Goal: Transaction & Acquisition: Purchase product/service

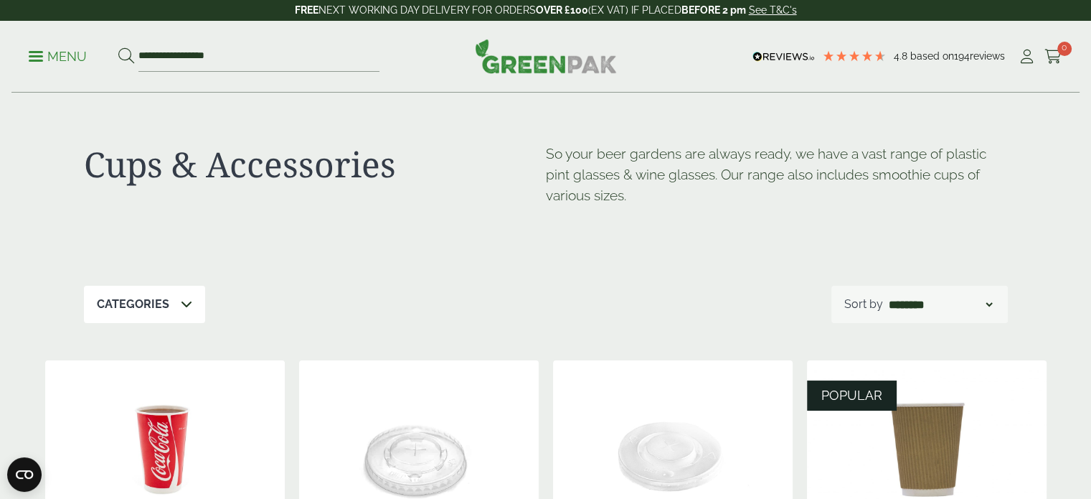
click at [39, 65] on ul "**********" at bounding box center [204, 57] width 351 height 30
click at [36, 51] on link "Menu" at bounding box center [58, 55] width 58 height 14
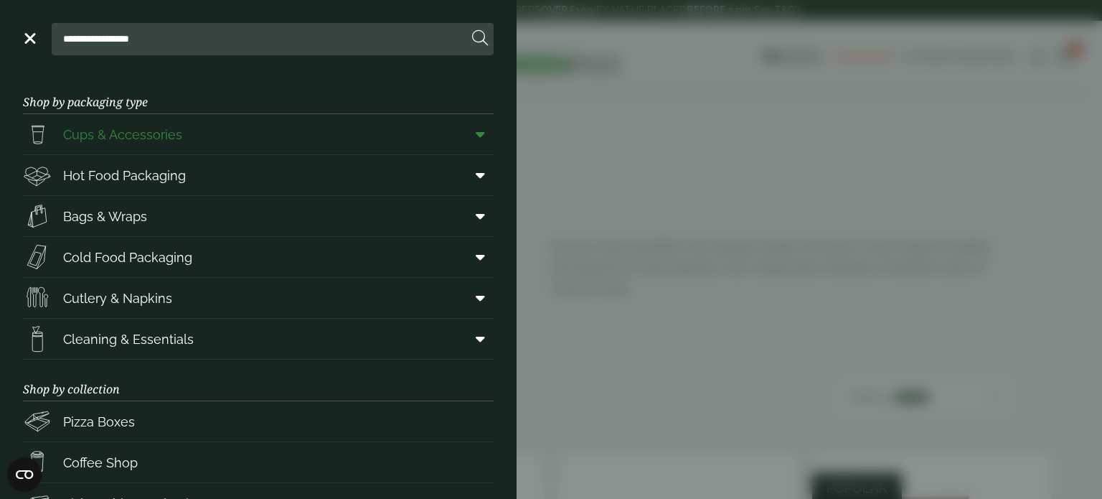
click at [476, 138] on icon at bounding box center [480, 134] width 9 height 14
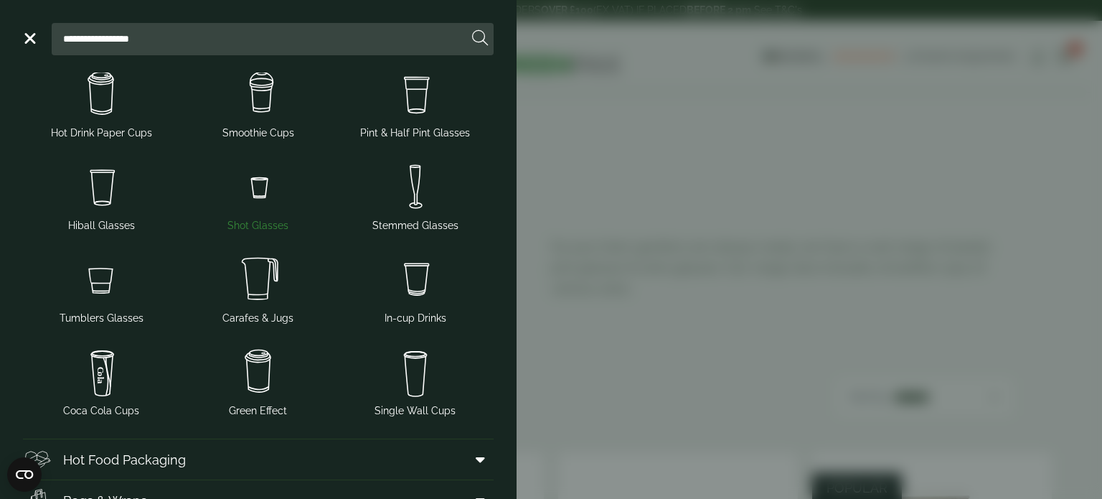
scroll to position [98, 0]
click at [410, 283] on img at bounding box center [415, 278] width 146 height 57
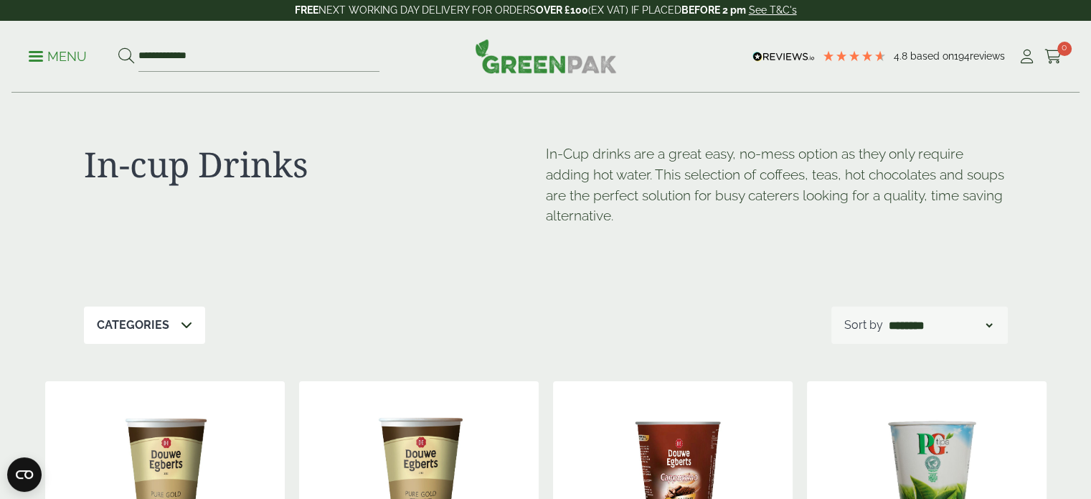
click at [24, 53] on div "**********" at bounding box center [545, 57] width 1068 height 72
click at [37, 57] on span at bounding box center [36, 56] width 14 height 2
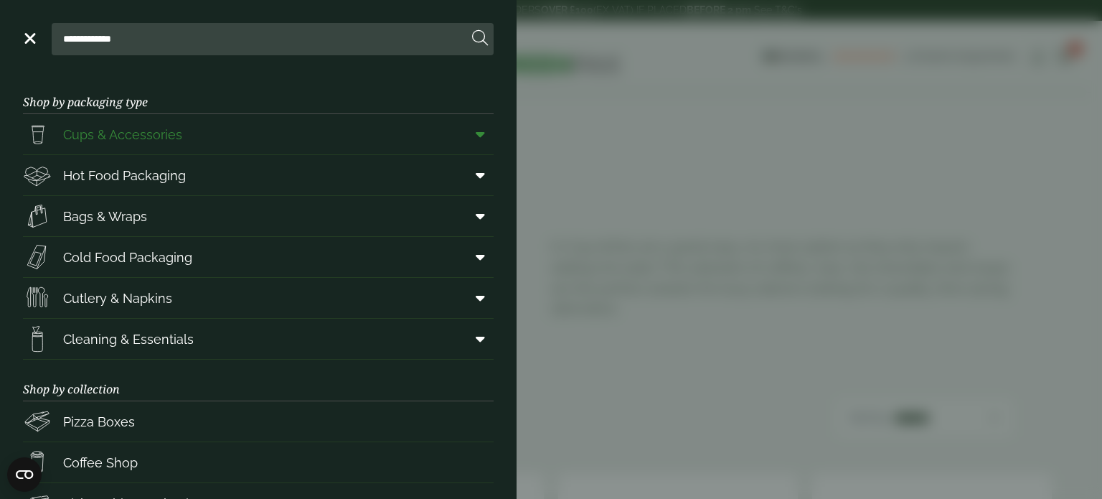
click at [476, 130] on icon at bounding box center [480, 134] width 9 height 14
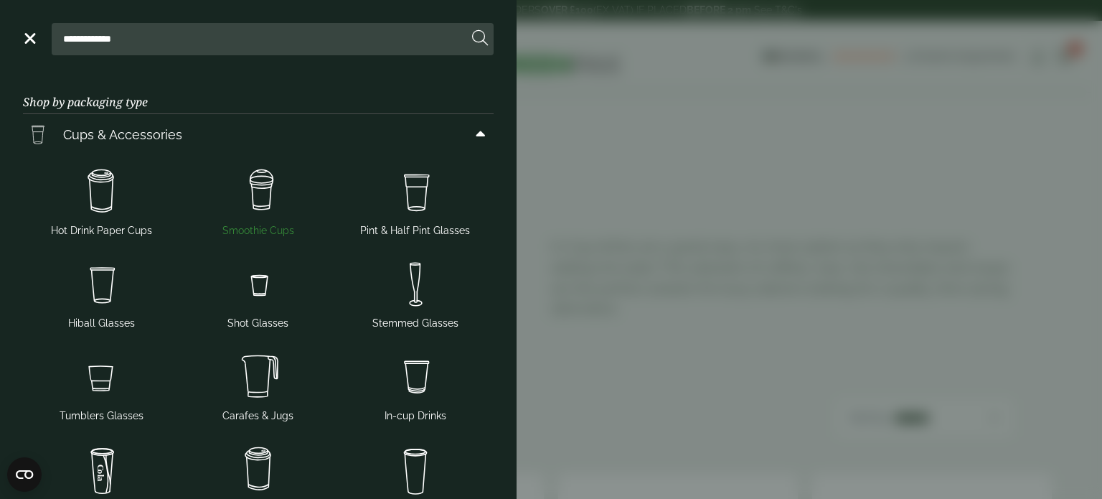
click at [280, 194] on img at bounding box center [259, 191] width 146 height 57
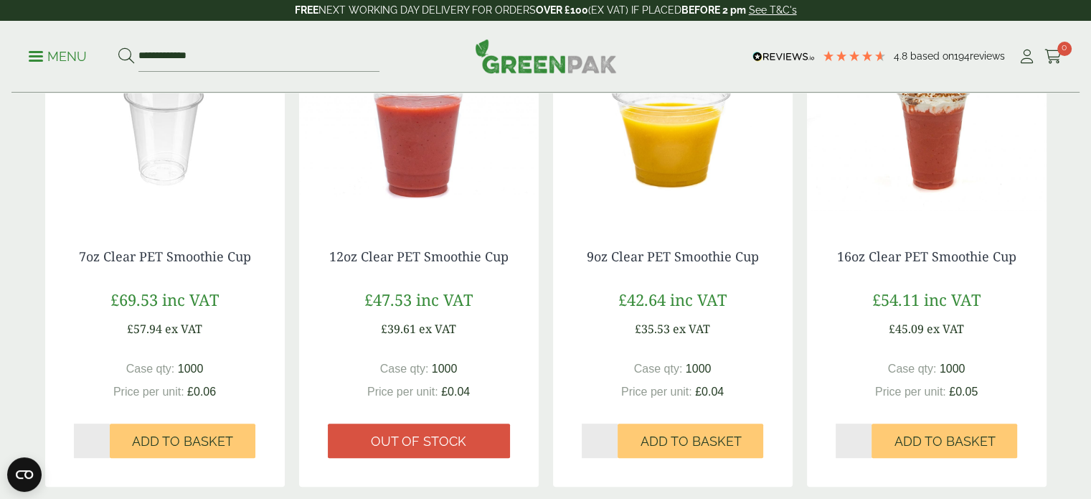
scroll to position [356, 0]
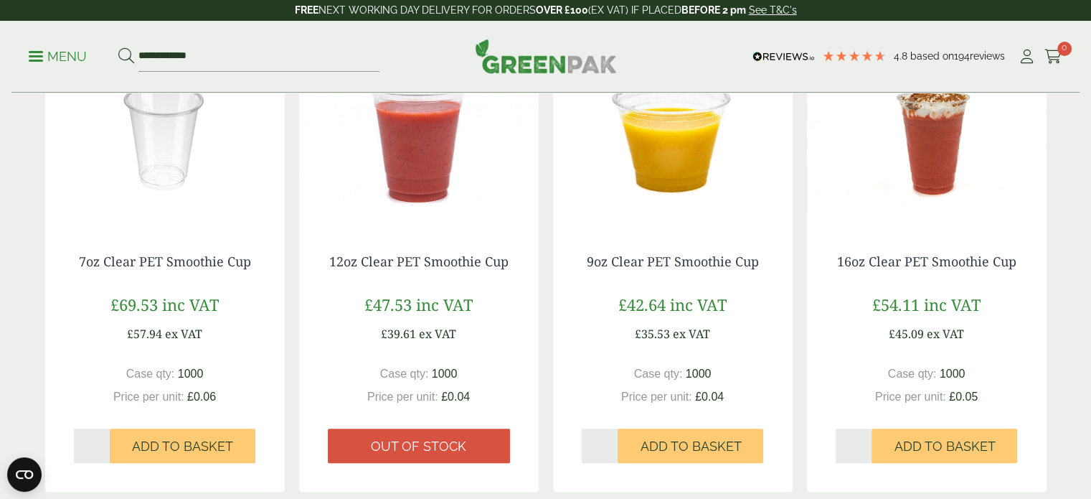
click at [936, 189] on img at bounding box center [927, 135] width 240 height 179
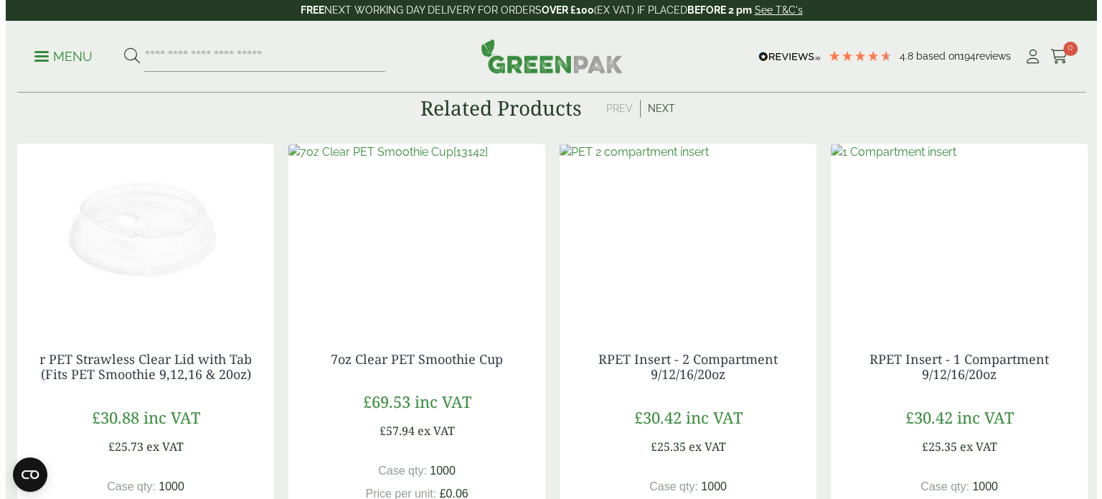
scroll to position [2890, 0]
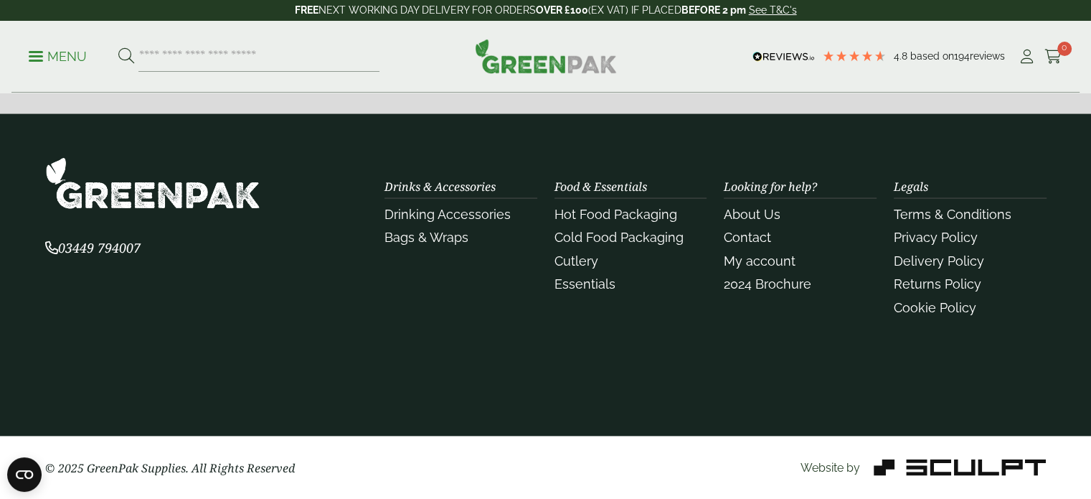
click at [41, 49] on p "Menu" at bounding box center [58, 56] width 58 height 17
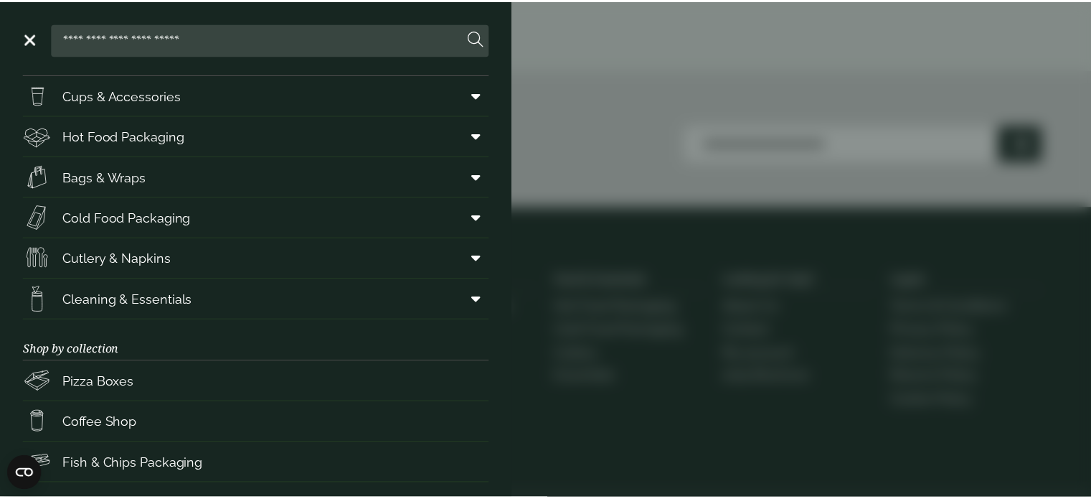
scroll to position [0, 0]
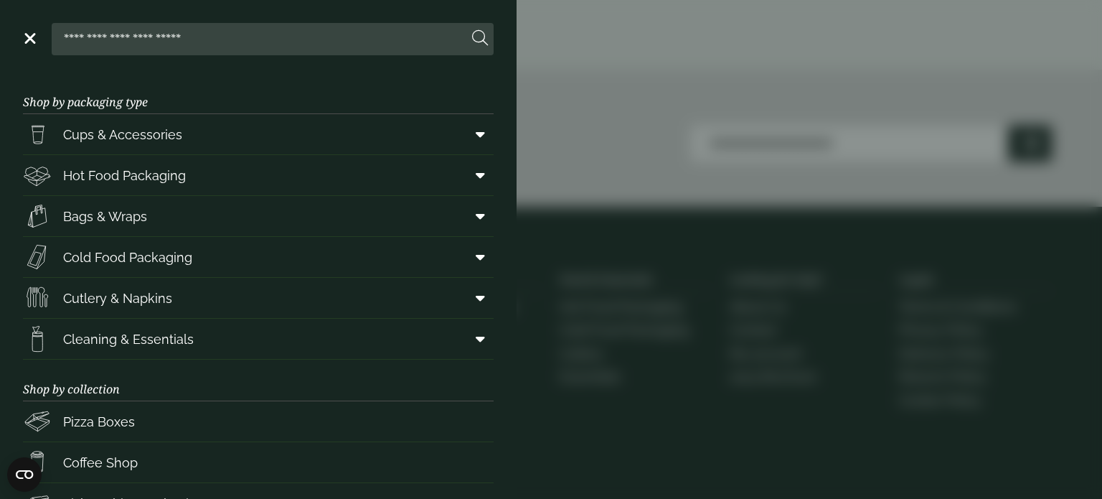
click at [674, 199] on aside "Close Shop by packaging type Cups & Accessories Hot Drink Paper Cups Smoothie C…" at bounding box center [551, 249] width 1102 height 499
